Goal: Transaction & Acquisition: Obtain resource

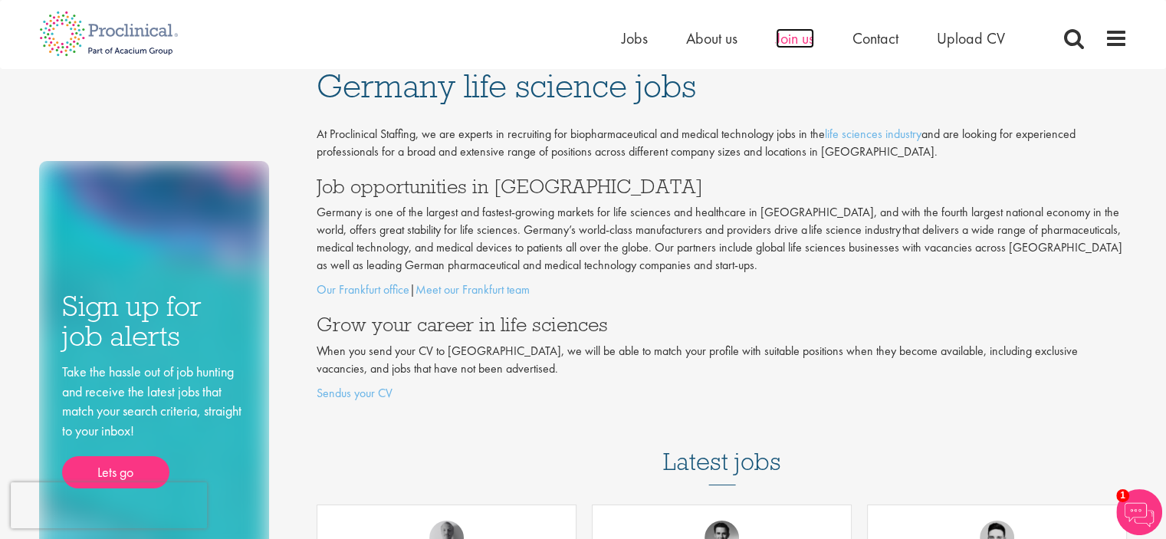
click at [805, 36] on span "Join us" at bounding box center [795, 38] width 38 height 20
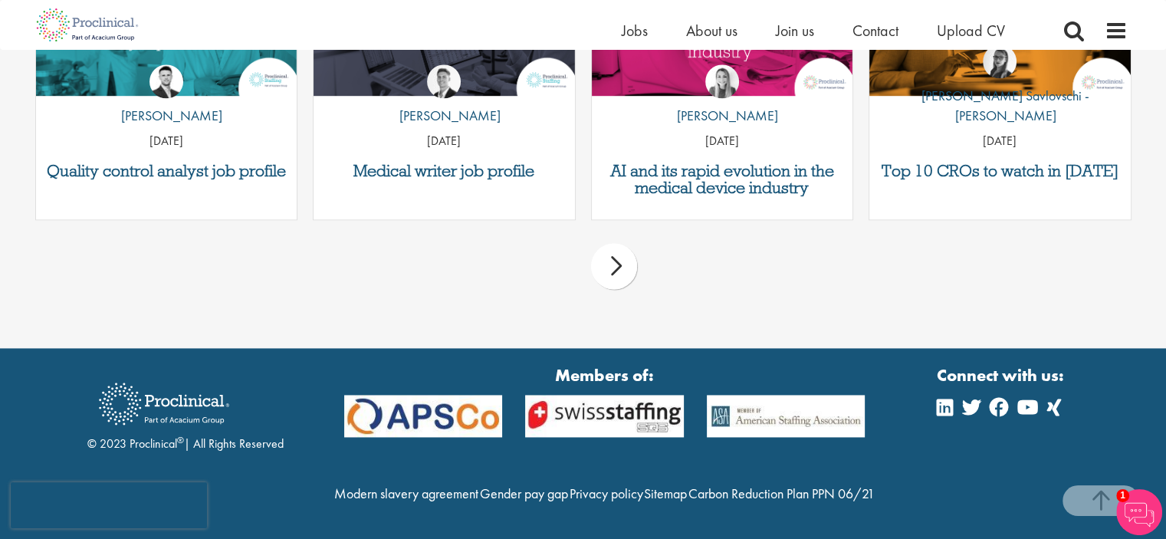
scroll to position [2142, 0]
click at [954, 22] on span "Upload CV" at bounding box center [971, 31] width 68 height 20
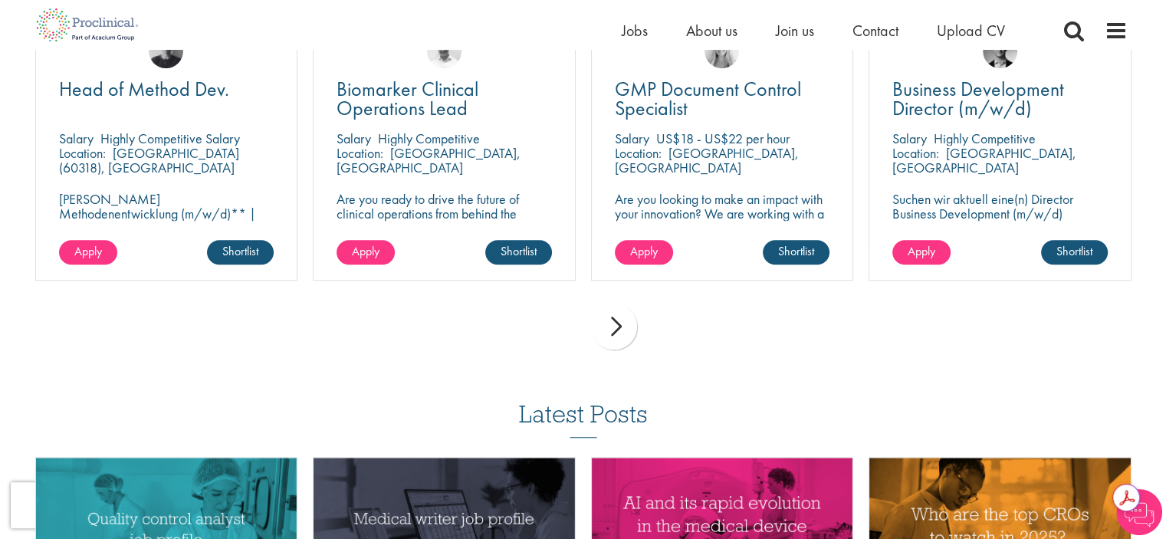
scroll to position [1165, 0]
